Goal: Use online tool/utility: Utilize a website feature to perform a specific function

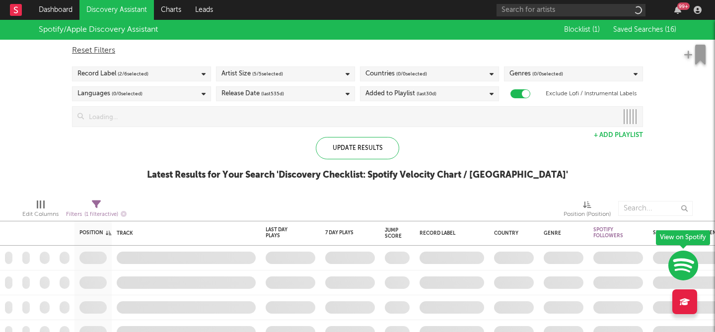
checkbox input "true"
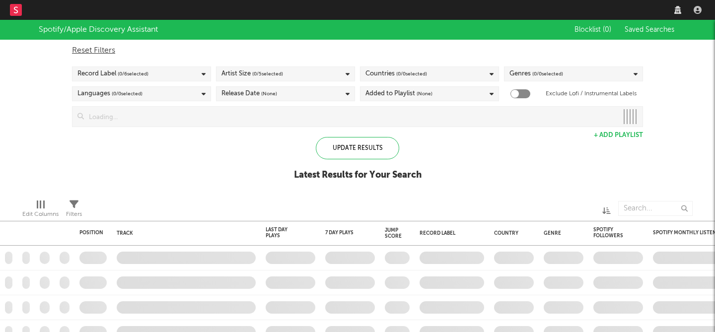
checkbox input "true"
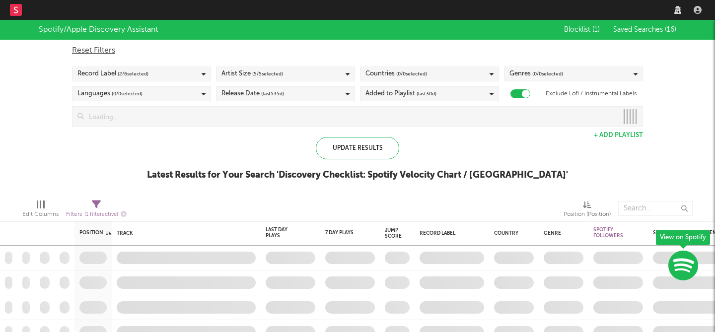
checkbox input "true"
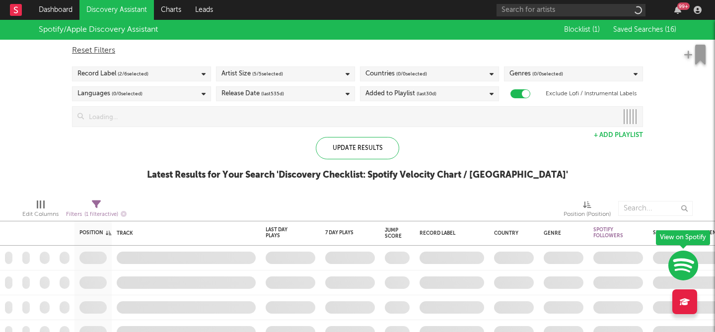
checkbox input "true"
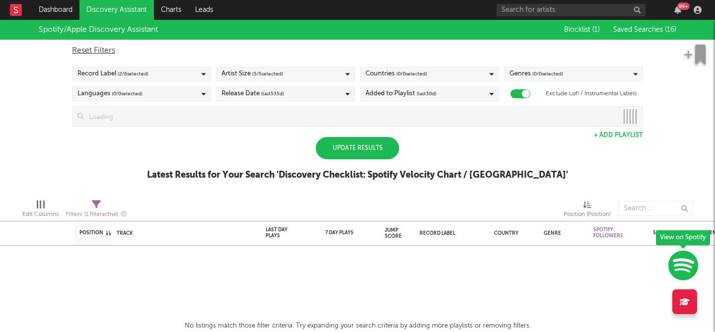
click at [357, 151] on div "Update Results" at bounding box center [357, 148] width 83 height 22
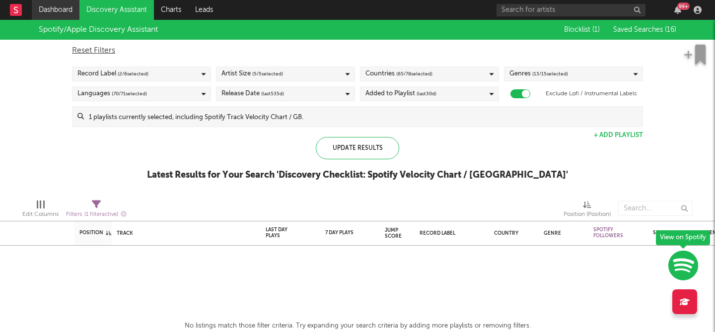
click at [63, 16] on link "Dashboard" at bounding box center [56, 10] width 48 height 20
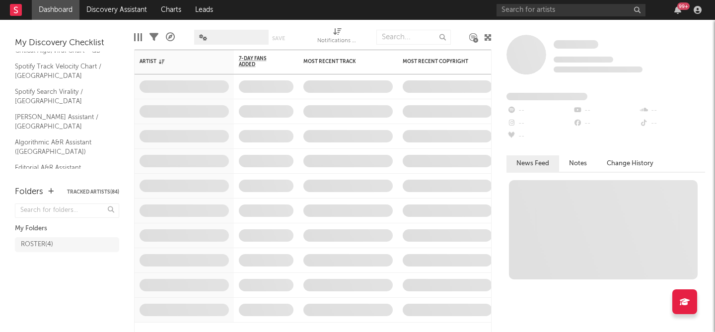
scroll to position [29, 0]
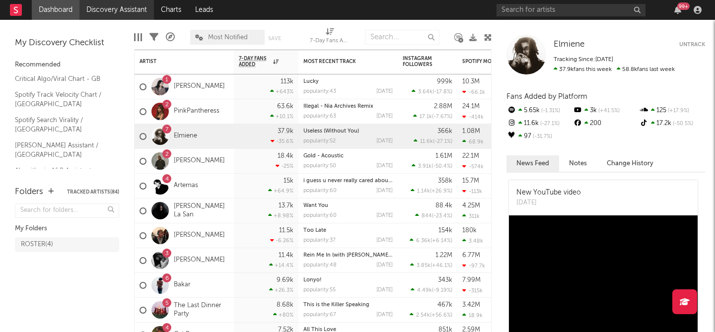
click at [106, 13] on link "Discovery Assistant" at bounding box center [116, 10] width 74 height 20
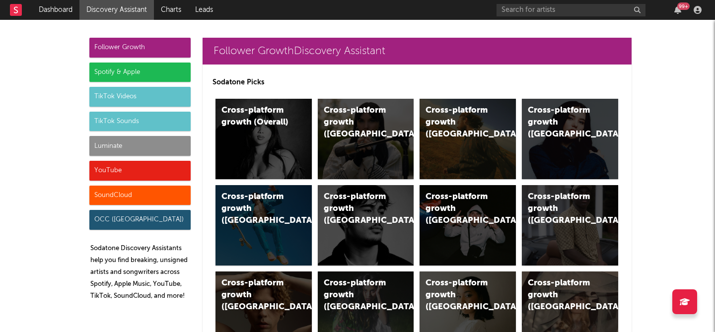
click at [127, 102] on div "TikTok Videos" at bounding box center [139, 97] width 101 height 20
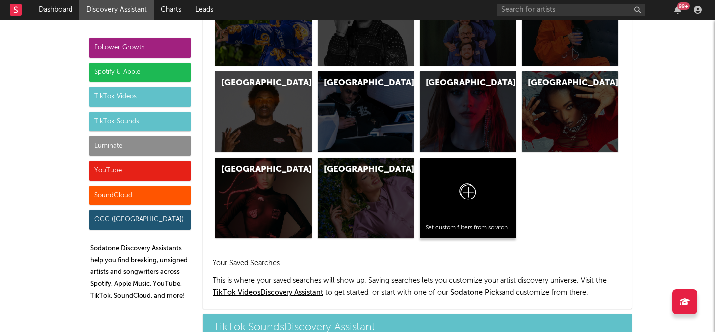
scroll to position [3446, 0]
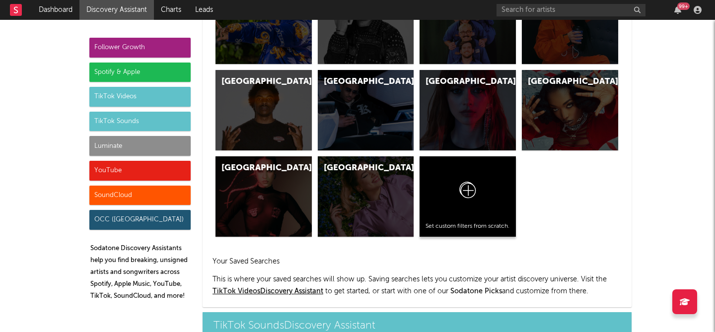
click at [460, 183] on icon at bounding box center [467, 192] width 19 height 23
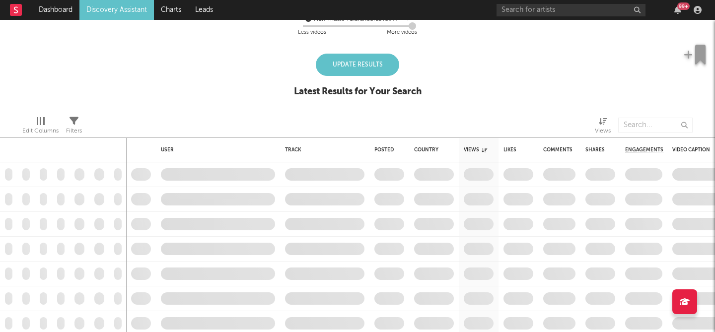
click at [347, 68] on div "Update Results" at bounding box center [357, 65] width 83 height 22
